Goal: Obtain resource: Obtain resource

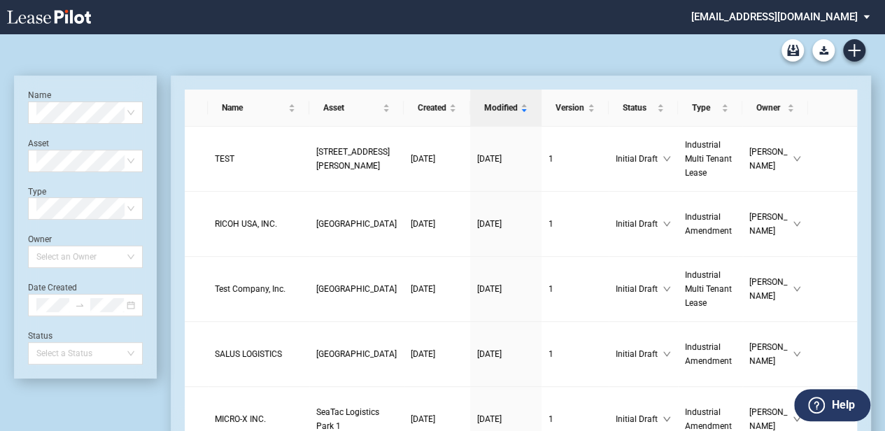
click at [867, 52] on div "Industrial Amendment Blank Form Single Tenant As-Is Blank Form Single Tenant Mi…" at bounding box center [442, 51] width 857 height 34
click at [824, 57] on button "Download Blank Form" at bounding box center [823, 50] width 22 height 22
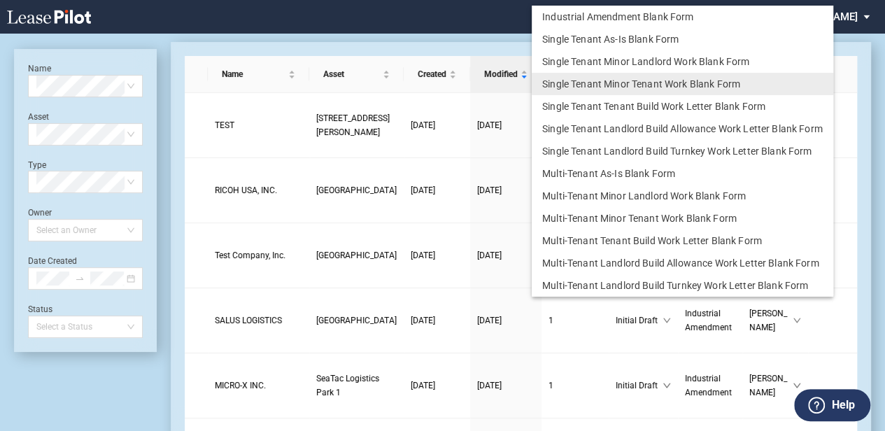
click at [480, 23] on md-backdrop at bounding box center [442, 232] width 885 height 465
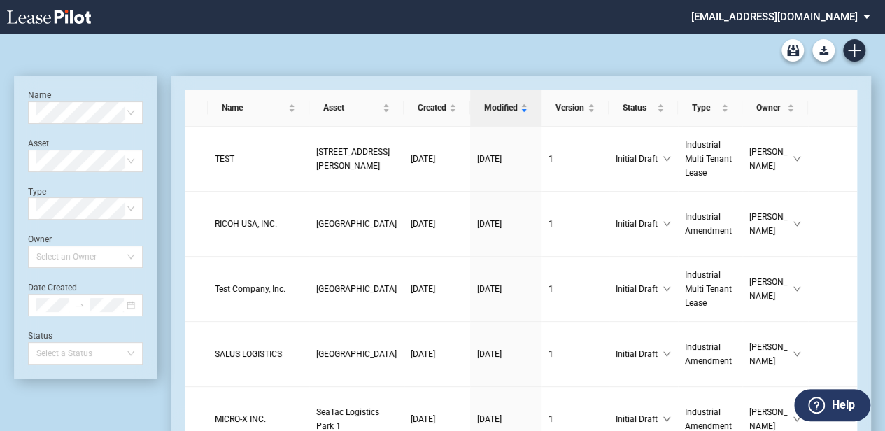
scroll to position [34, 0]
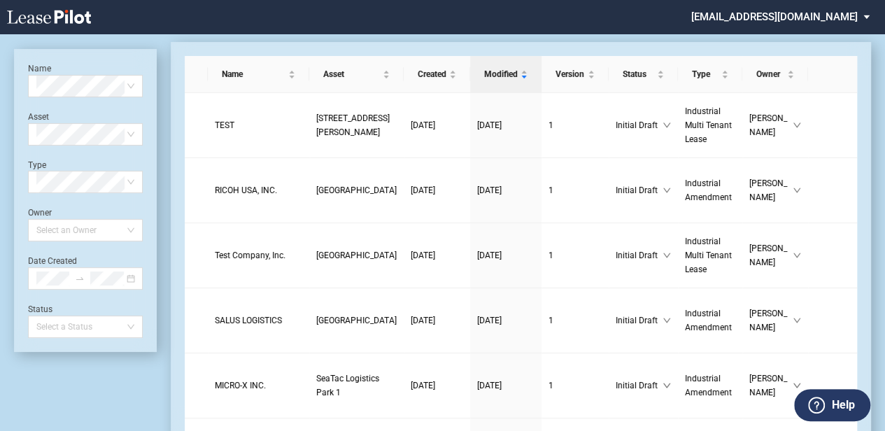
click at [872, 25] on md-select "[EMAIL_ADDRESS][DOMAIN_NAME] Settings Sign Out" at bounding box center [786, 15] width 192 height 31
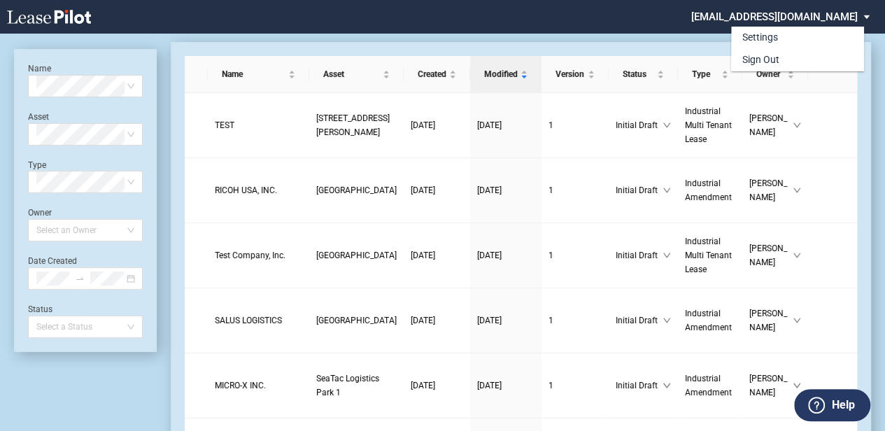
scroll to position [0, 0]
click at [655, 28] on md-backdrop at bounding box center [442, 232] width 885 height 465
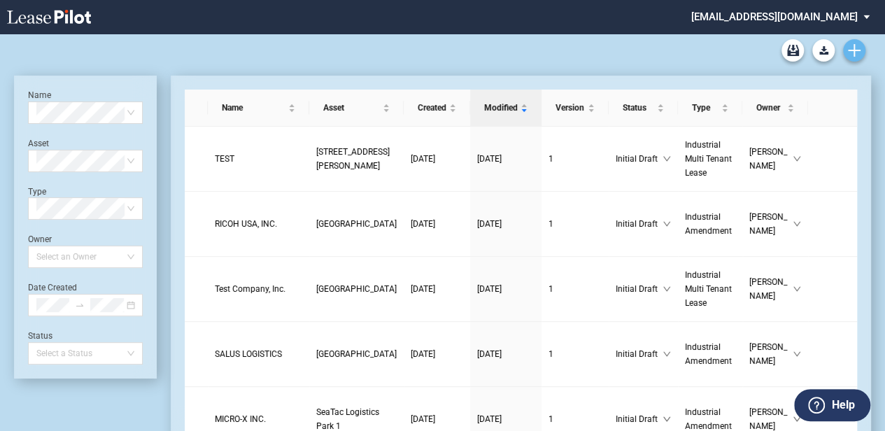
click at [858, 55] on icon "Create new document" at bounding box center [854, 50] width 13 height 13
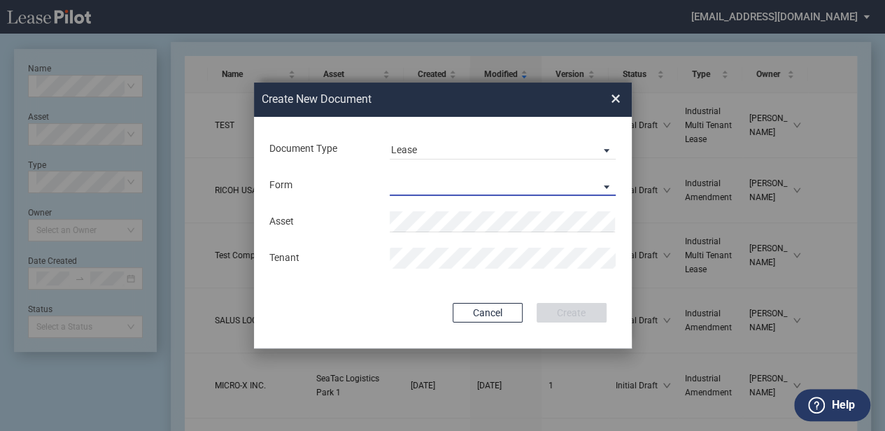
click at [414, 181] on md-select "Industrial Single Tenant Lease Industrial Multi Tenant Lease" at bounding box center [503, 185] width 226 height 21
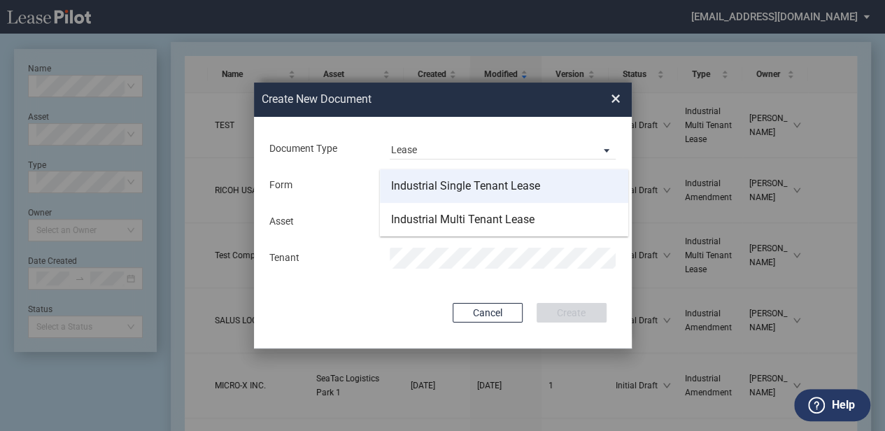
click at [416, 181] on div "Industrial Single Tenant Lease" at bounding box center [465, 185] width 149 height 15
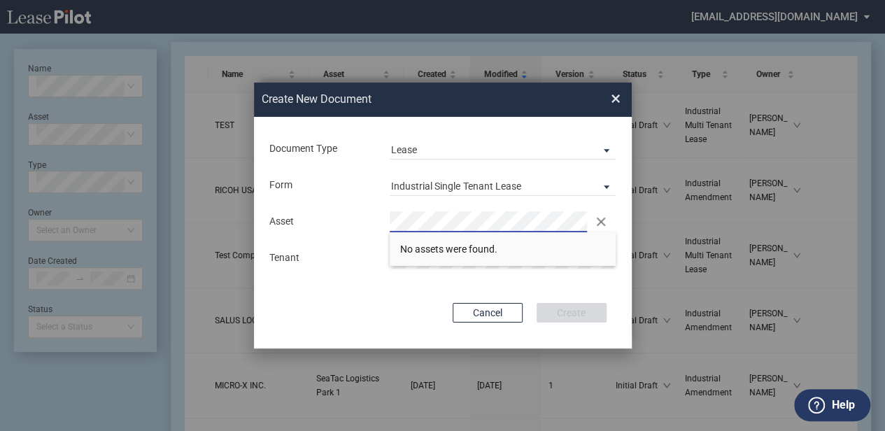
click at [613, 102] on span "×" at bounding box center [616, 99] width 10 height 22
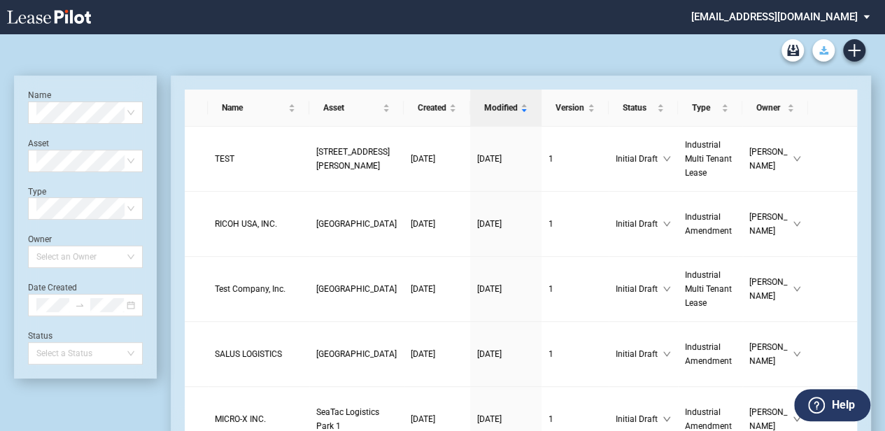
click at [825, 39] on button "Download Blank Form" at bounding box center [823, 50] width 22 height 22
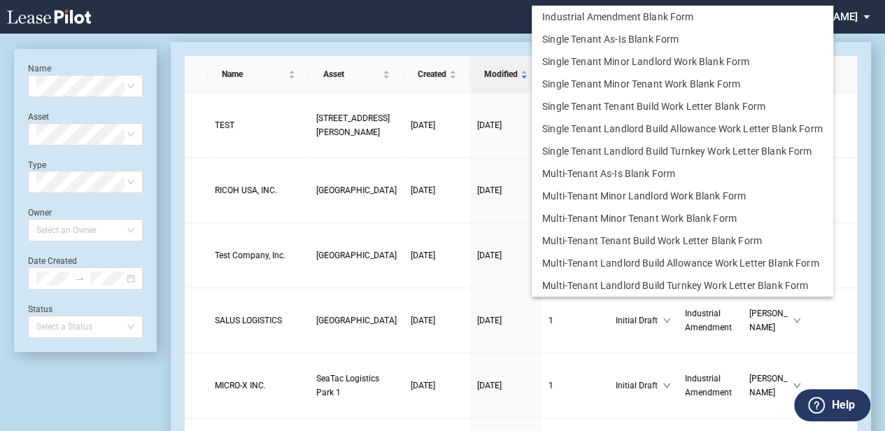
click at [487, 27] on md-backdrop at bounding box center [442, 232] width 885 height 465
